Goal: Obtain resource: Obtain resource

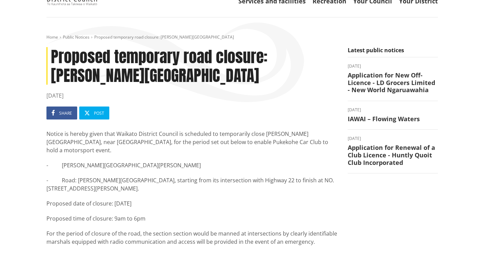
scroll to position [50, 0]
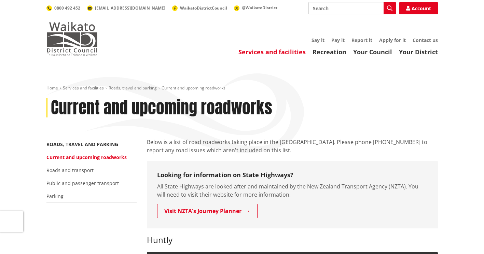
click at [78, 40] on img at bounding box center [71, 39] width 51 height 34
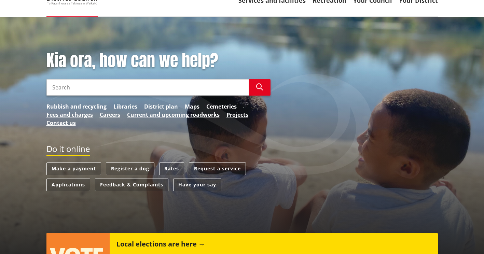
scroll to position [64, 0]
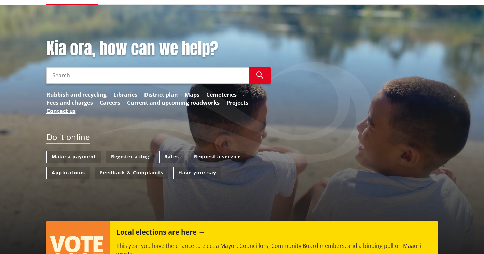
click at [137, 77] on input "Search" at bounding box center [147, 75] width 202 height 16
type input "road closure"
click at [257, 76] on icon "button" at bounding box center [259, 75] width 7 height 7
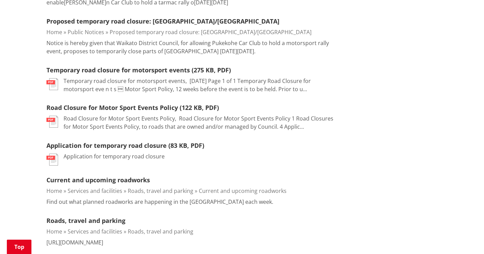
scroll to position [536, 0]
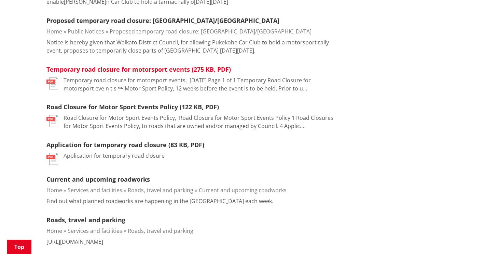
click at [208, 65] on link "Temporary road closure for motorsport events (275 KB, PDF)" at bounding box center [138, 69] width 184 height 8
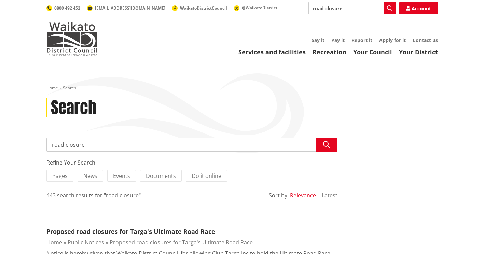
scroll to position [536, 0]
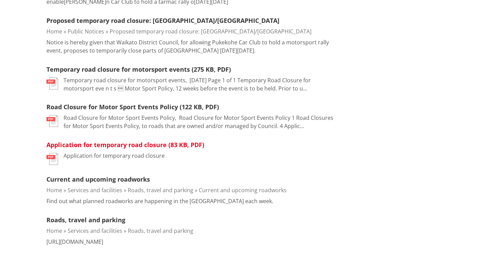
click at [114, 141] on link "Application for temporary road closure (83 KB, PDF)" at bounding box center [125, 145] width 158 height 8
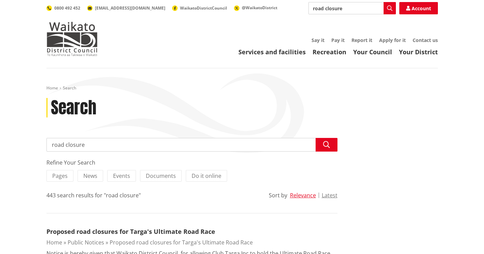
scroll to position [536, 0]
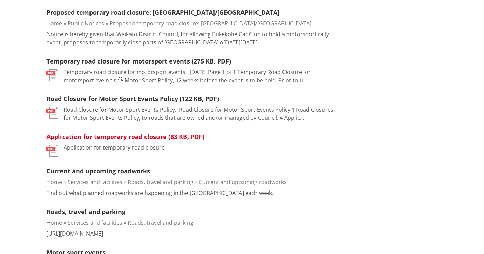
click at [172, 132] on link "Application for temporary road closure (83 KB, PDF)" at bounding box center [125, 136] width 158 height 8
